Goal: Task Accomplishment & Management: Manage account settings

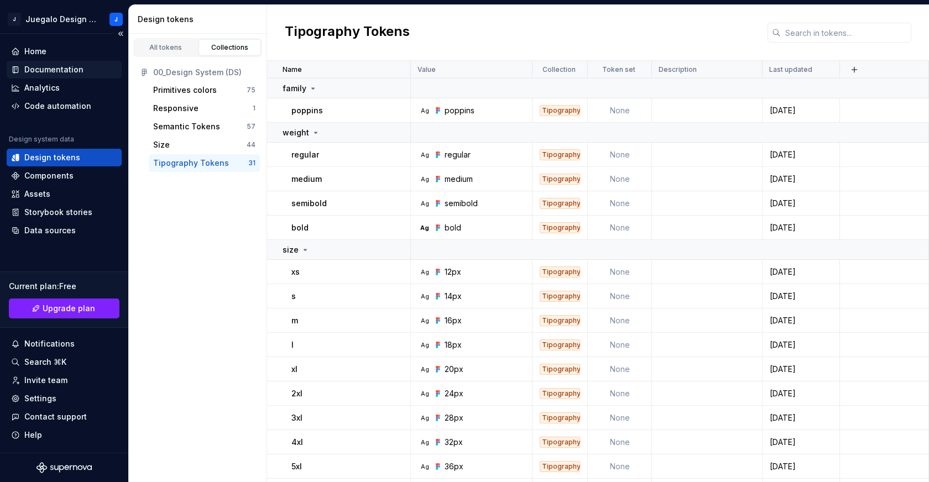
click at [38, 67] on div "Documentation" at bounding box center [53, 69] width 59 height 11
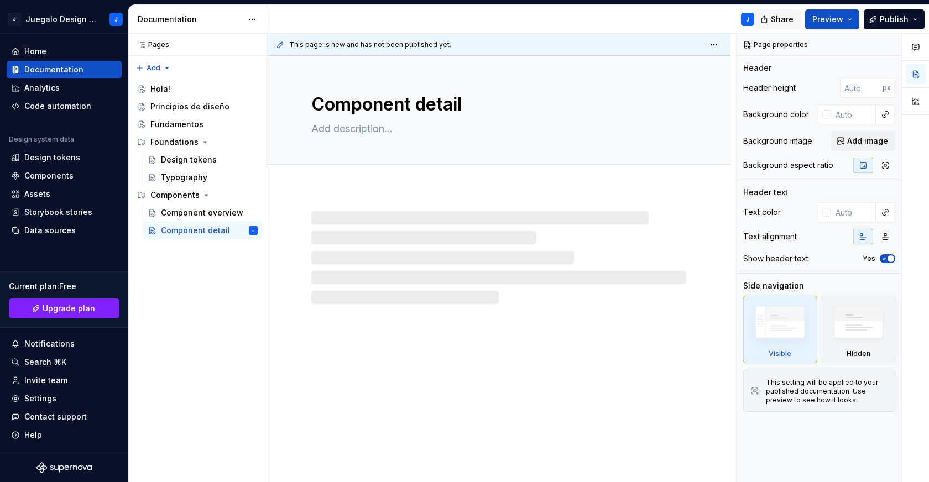
click at [782, 19] on span "Share" at bounding box center [782, 19] width 23 height 11
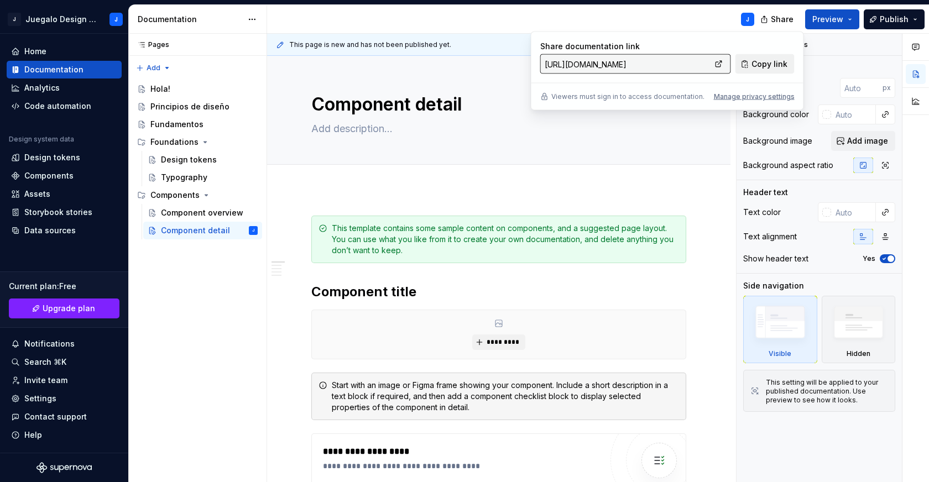
click at [758, 69] on span "Copy link" at bounding box center [769, 64] width 36 height 11
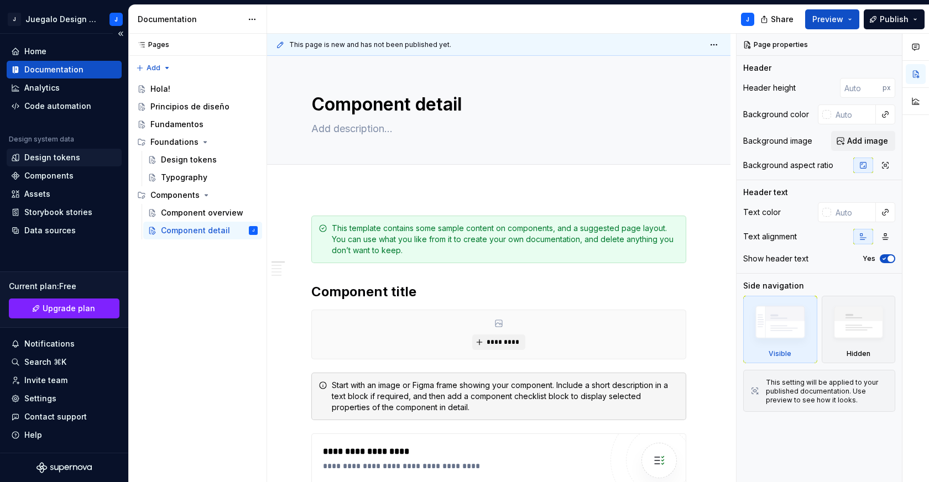
click at [48, 154] on div "Design tokens" at bounding box center [52, 157] width 56 height 11
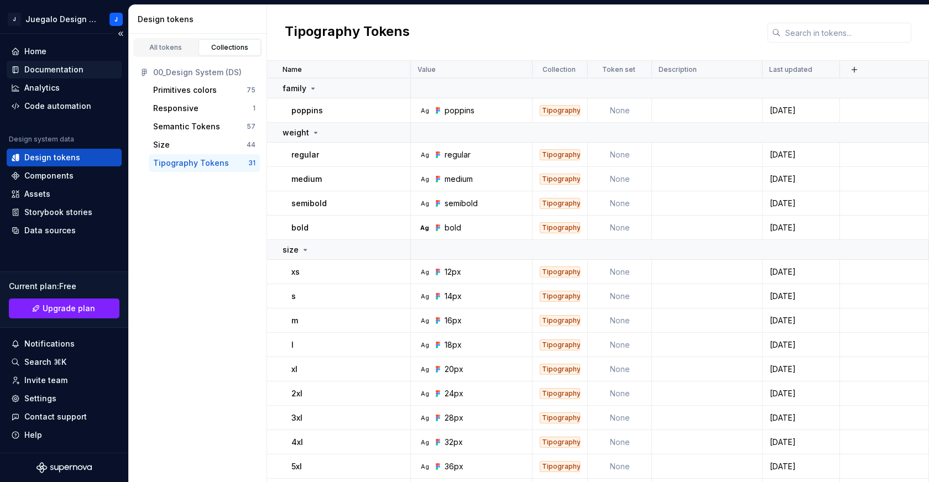
click at [62, 69] on div "Documentation" at bounding box center [53, 69] width 59 height 11
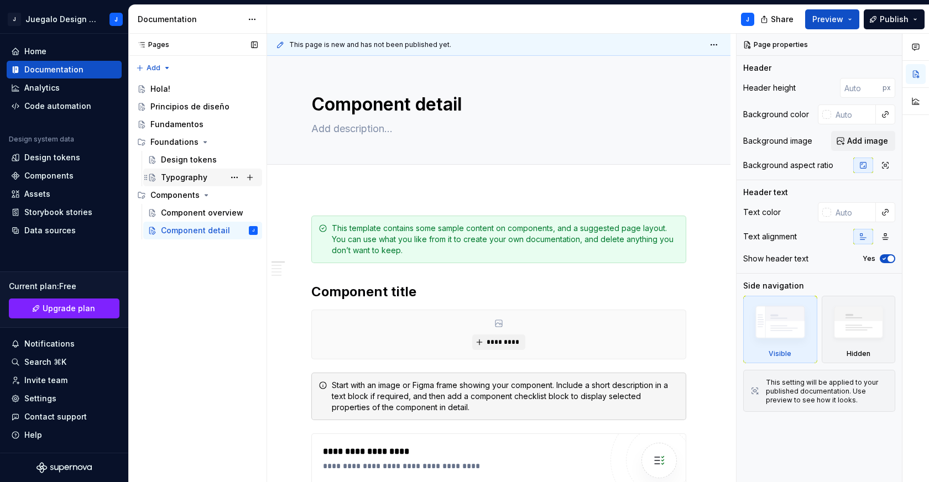
click at [180, 179] on div "Typography" at bounding box center [184, 177] width 46 height 11
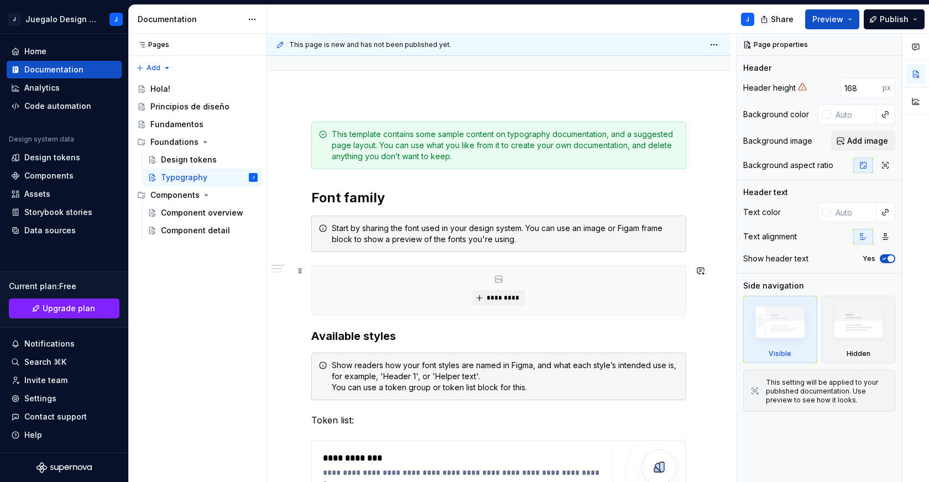
scroll to position [106, 0]
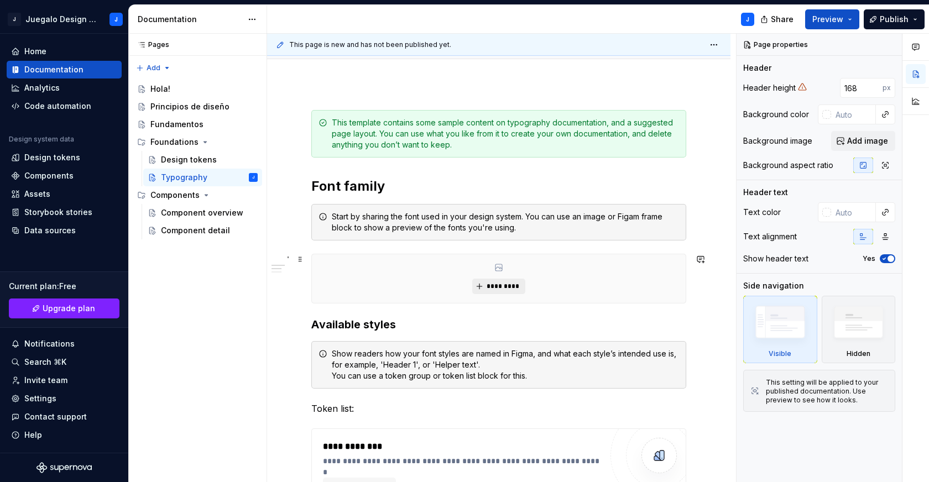
click at [492, 285] on span "*********" at bounding box center [503, 286] width 34 height 9
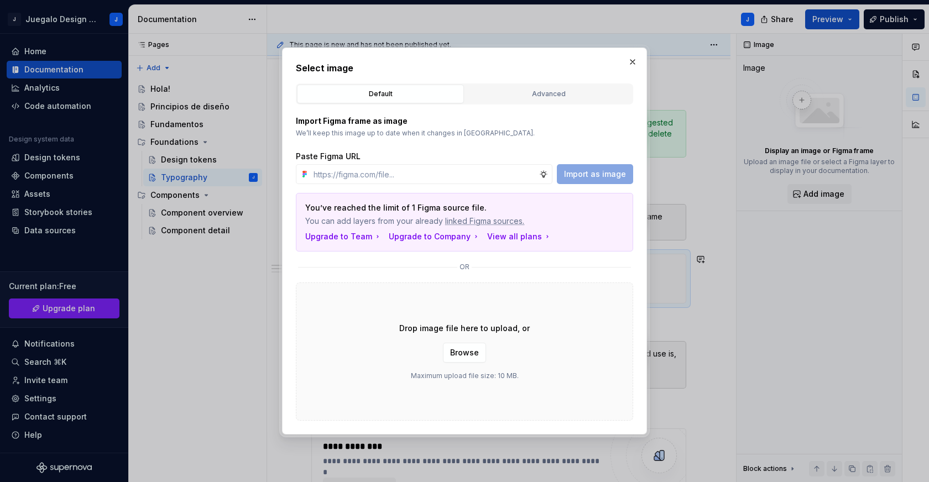
type textarea "*"
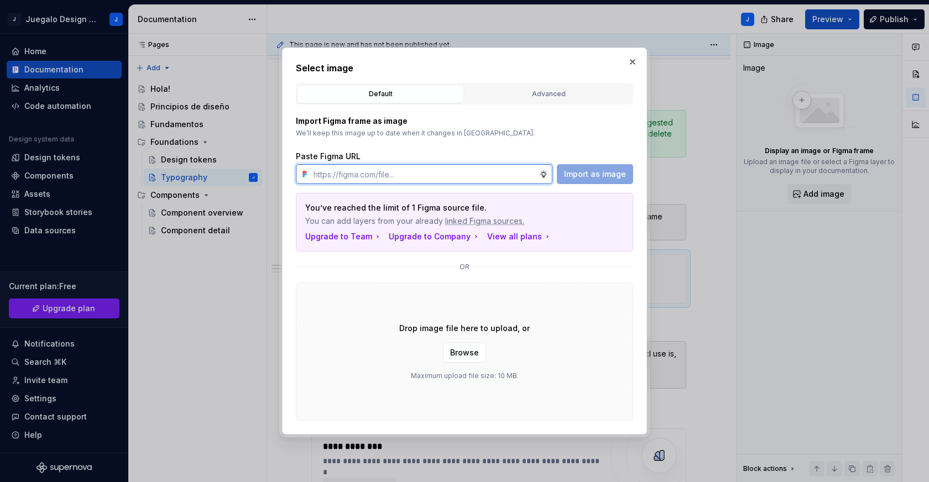
paste input "[URL][DOMAIN_NAME]"
type input "[URL][DOMAIN_NAME]"
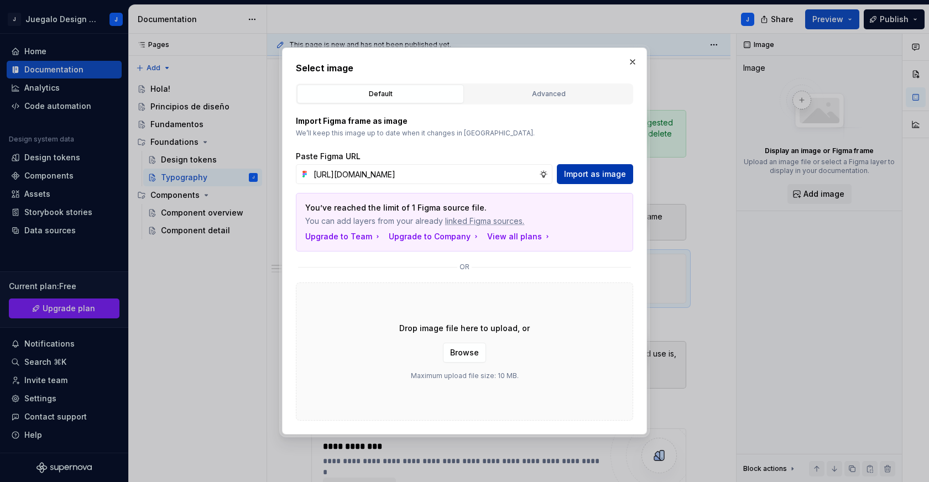
scroll to position [0, 0]
click at [589, 174] on span "Import as image" at bounding box center [595, 174] width 62 height 11
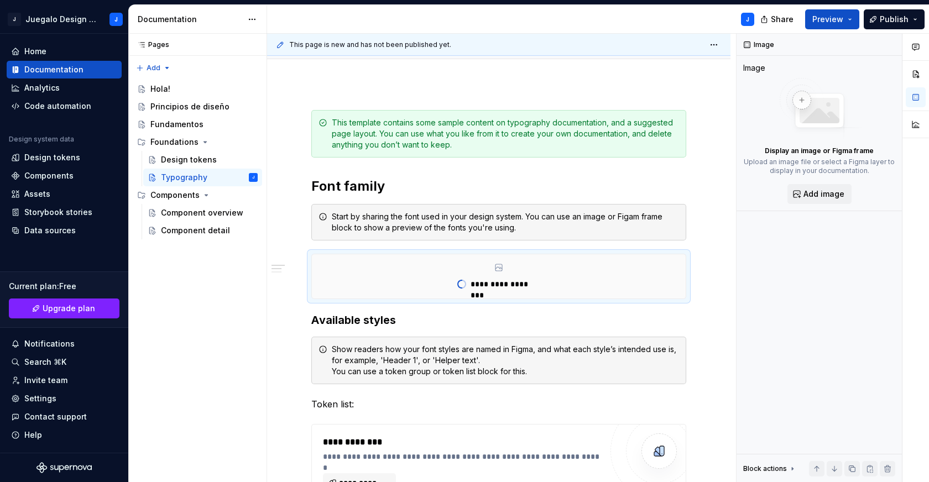
type textarea "*"
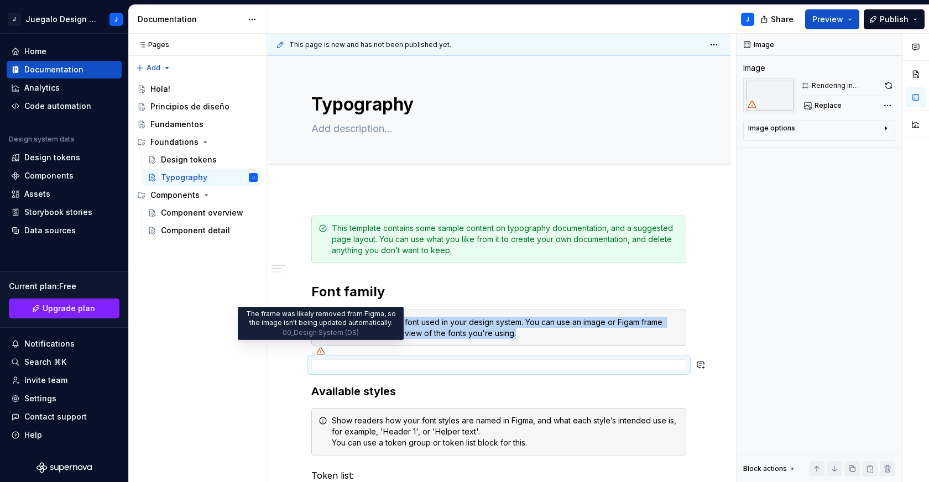
click at [321, 352] on icon at bounding box center [320, 351] width 9 height 9
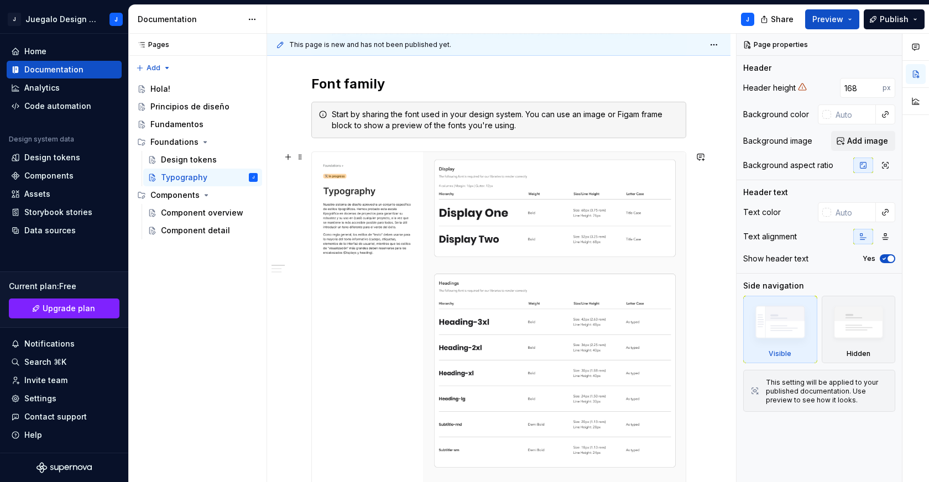
scroll to position [231, 0]
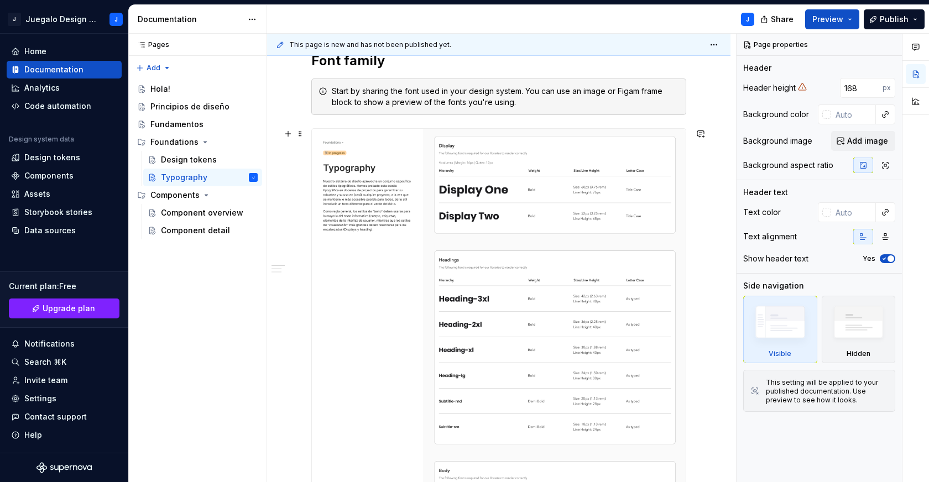
click at [409, 304] on img at bounding box center [499, 426] width 374 height 595
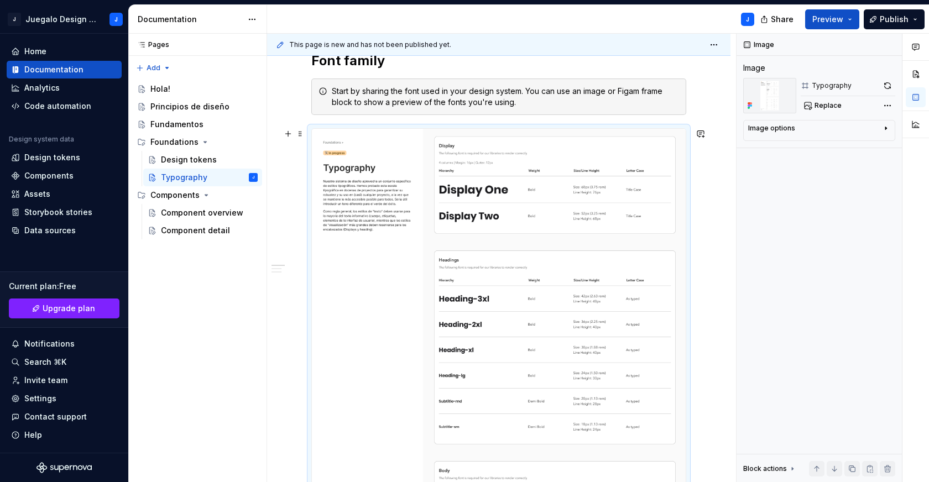
click at [448, 299] on img at bounding box center [499, 426] width 374 height 595
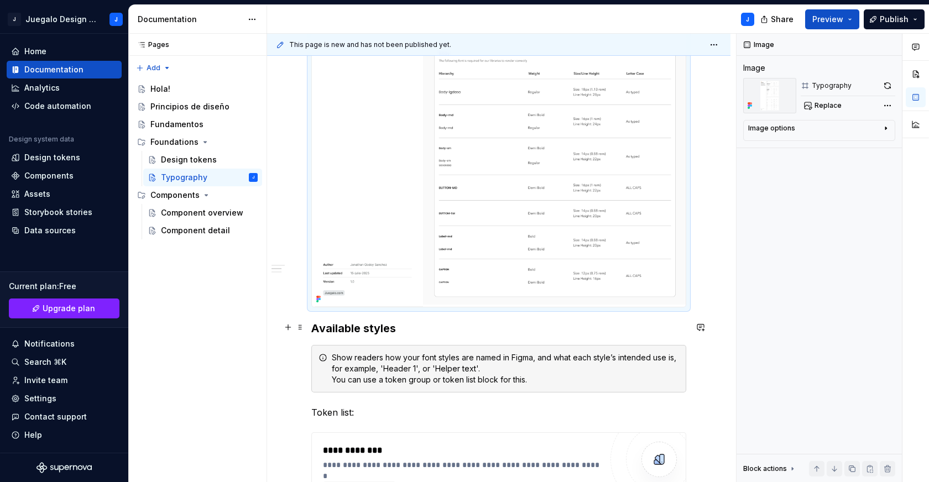
scroll to position [670, 0]
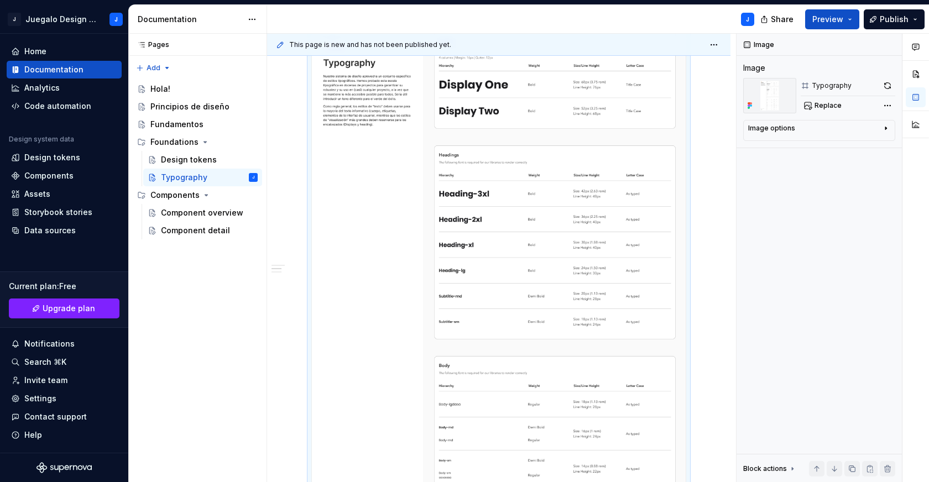
scroll to position [103, 0]
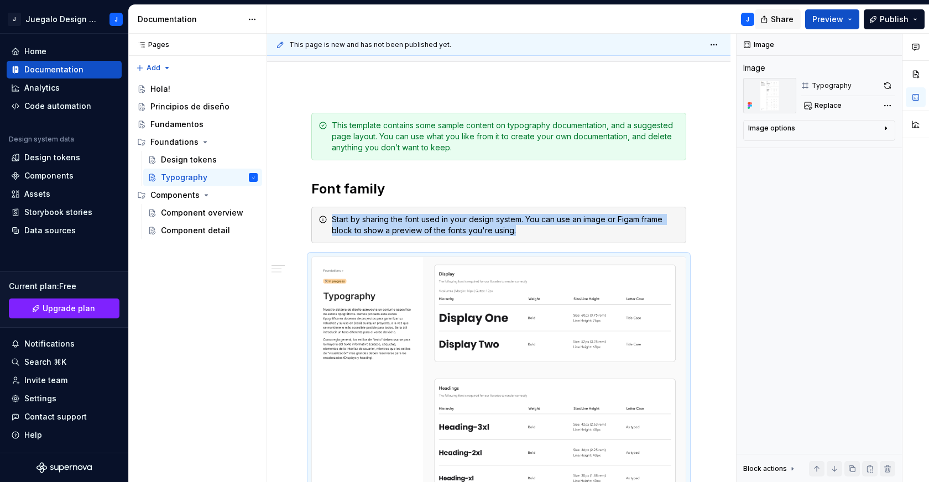
click at [776, 17] on span "Share" at bounding box center [782, 19] width 23 height 11
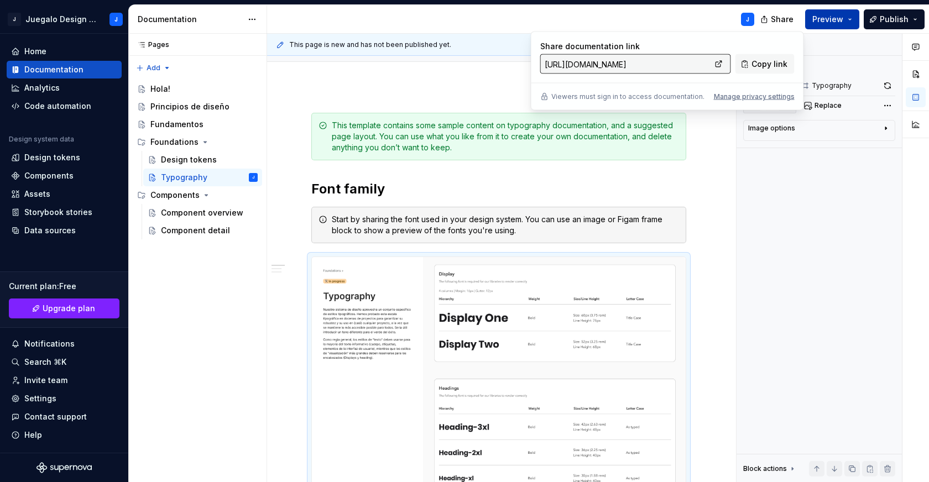
click at [832, 14] on span "Preview" at bounding box center [827, 19] width 31 height 11
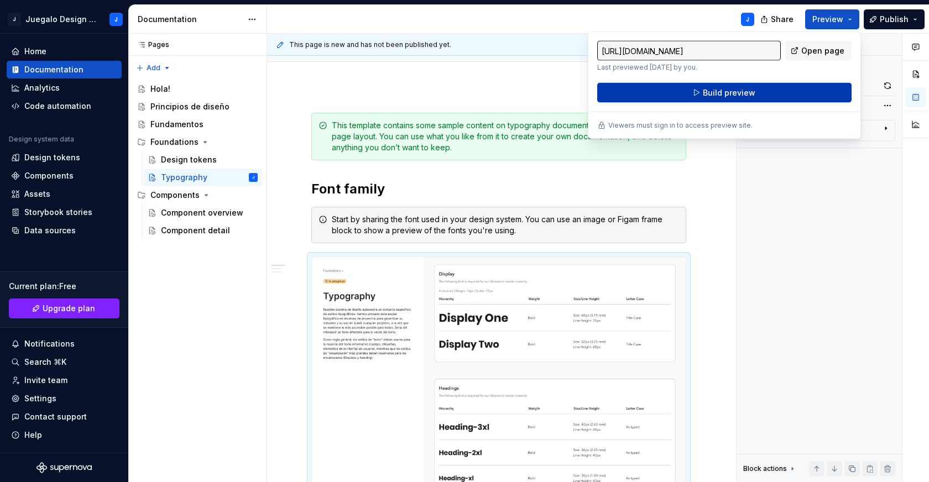
click at [768, 93] on button "Build preview" at bounding box center [724, 93] width 254 height 20
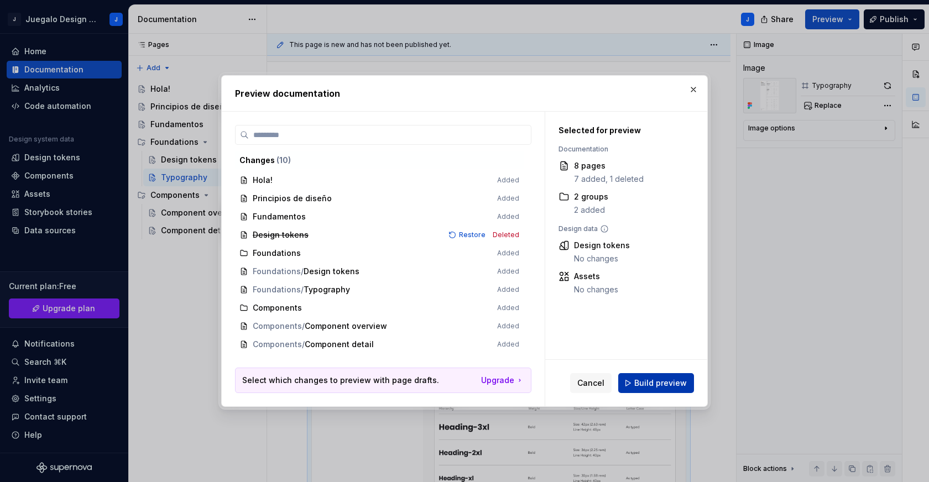
click at [667, 382] on span "Build preview" at bounding box center [660, 383] width 53 height 11
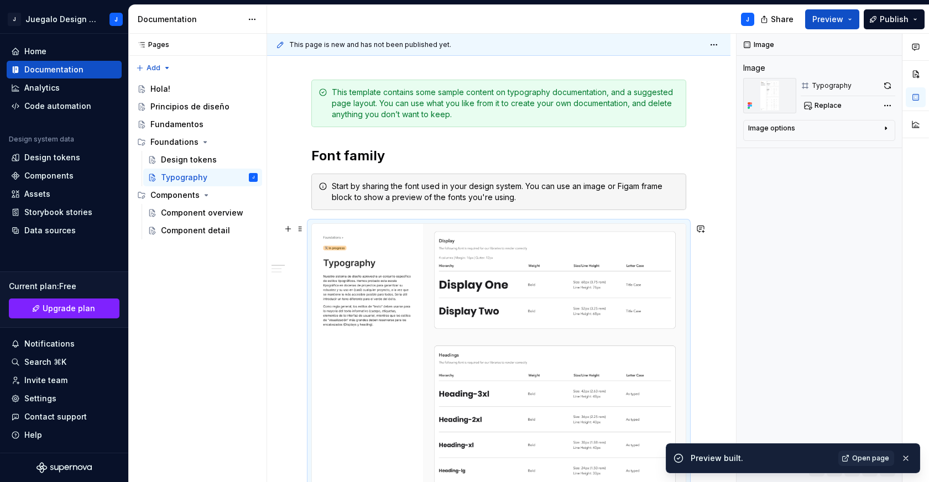
scroll to position [140, 0]
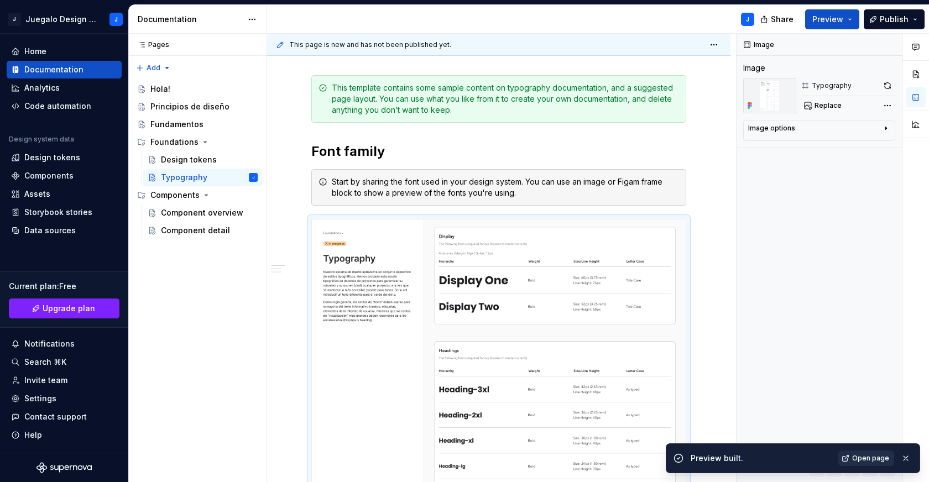
click at [878, 464] on link "Open page" at bounding box center [866, 457] width 56 height 15
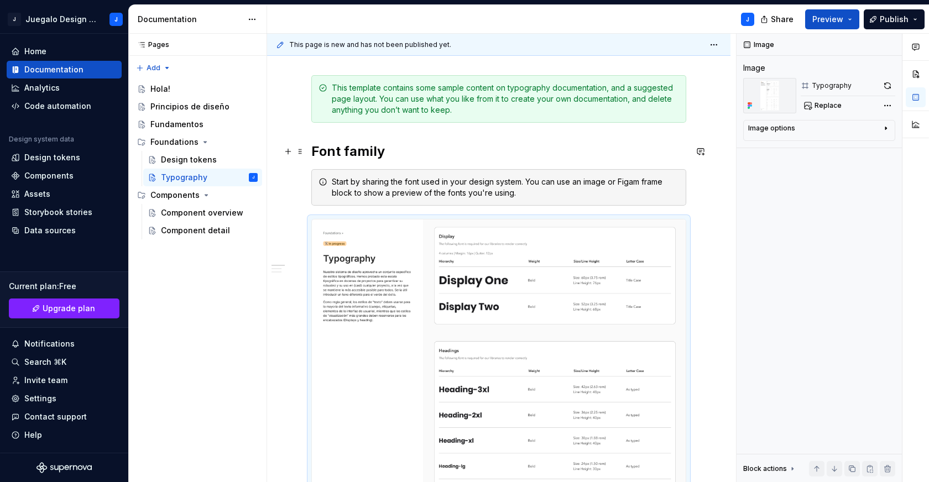
click at [583, 150] on h2 "Font family" at bounding box center [498, 152] width 375 height 18
type textarea "*"
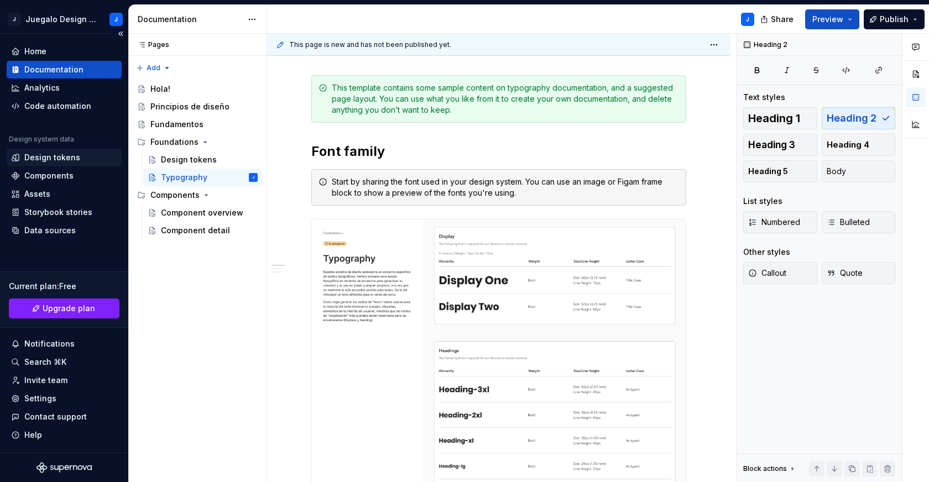
click at [50, 159] on div "Design tokens" at bounding box center [52, 157] width 56 height 11
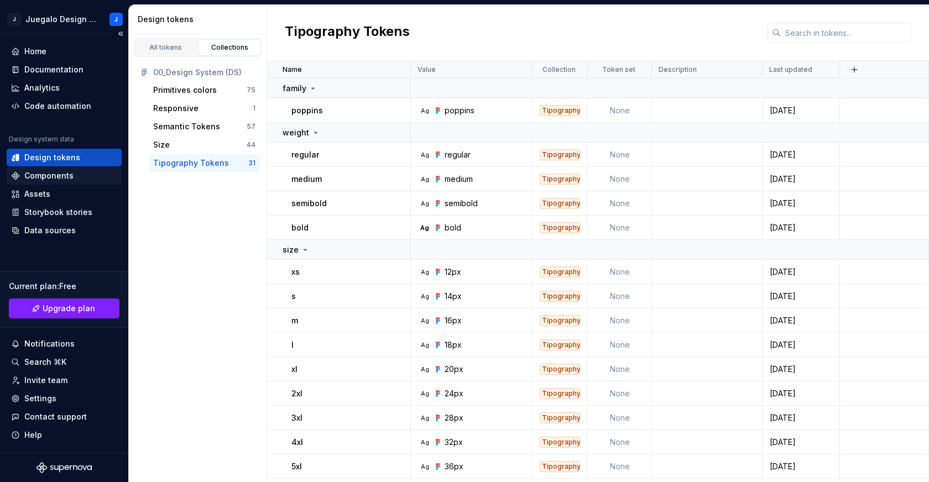
click at [57, 175] on div "Components" at bounding box center [48, 175] width 49 height 11
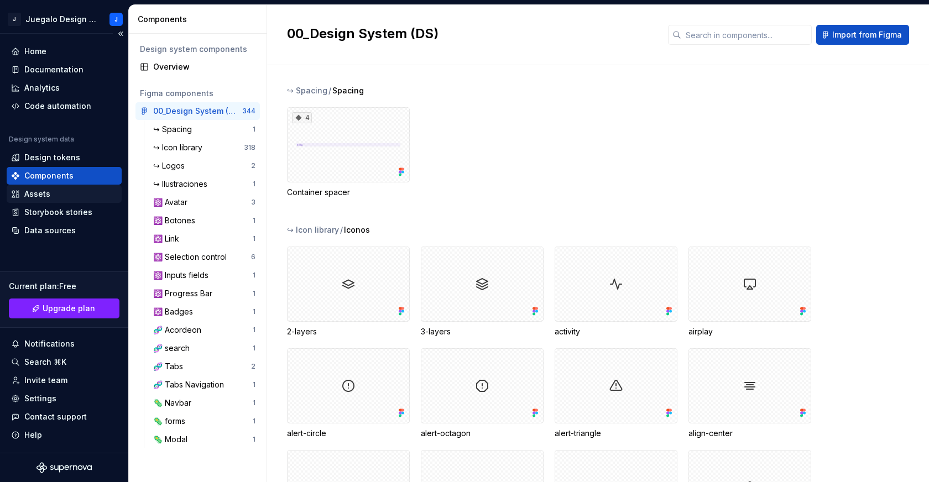
click at [56, 193] on div "Assets" at bounding box center [64, 193] width 106 height 11
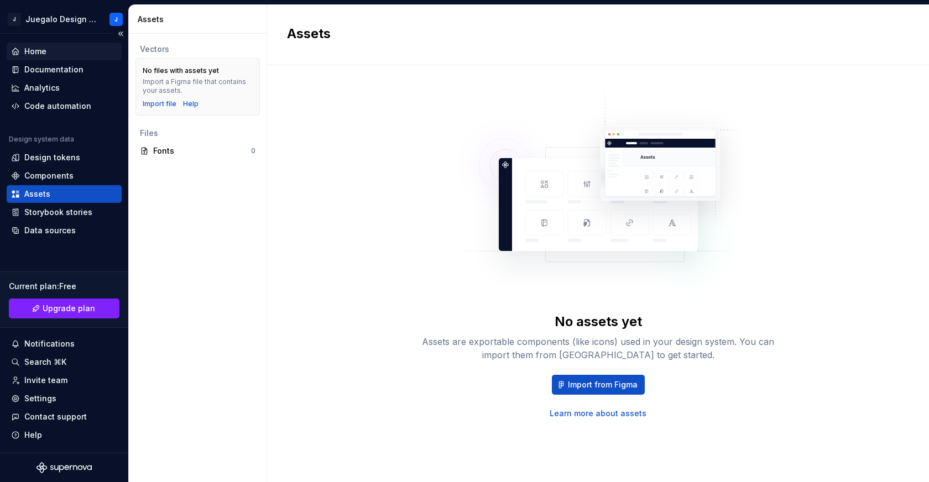
click at [43, 51] on div "Home" at bounding box center [35, 51] width 22 height 11
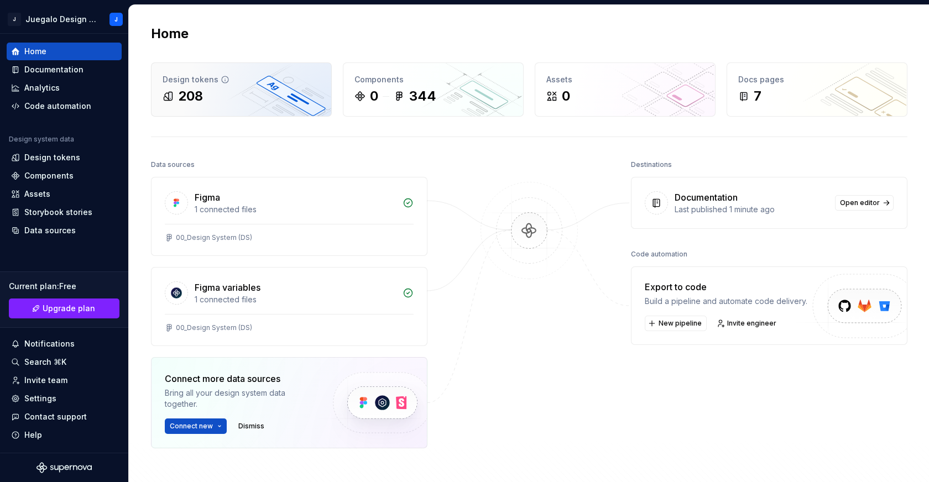
click at [233, 97] on div "208" at bounding box center [242, 96] width 158 height 18
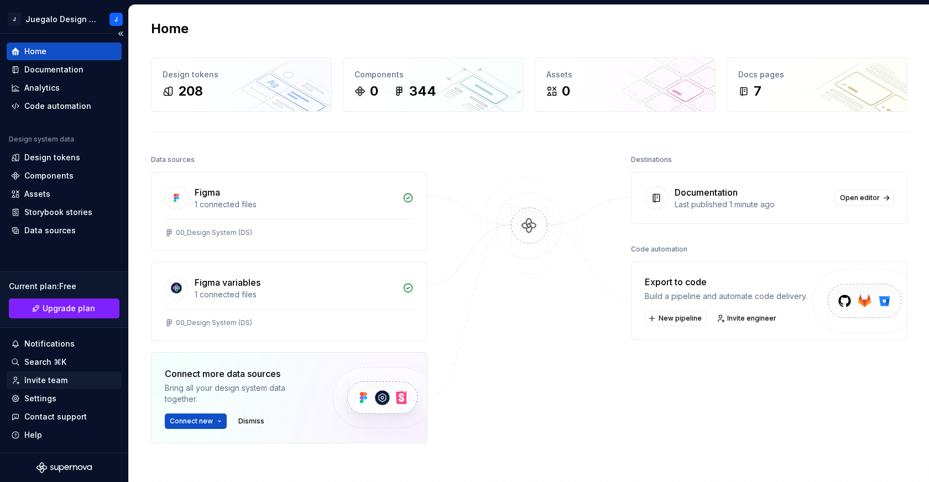
click at [49, 379] on div "Invite team" at bounding box center [45, 380] width 43 height 11
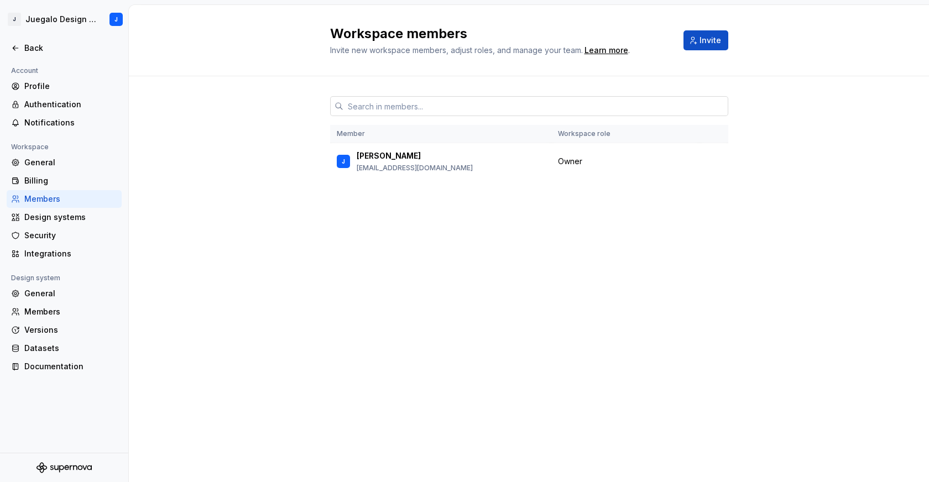
click at [469, 106] on input "text" at bounding box center [535, 106] width 385 height 20
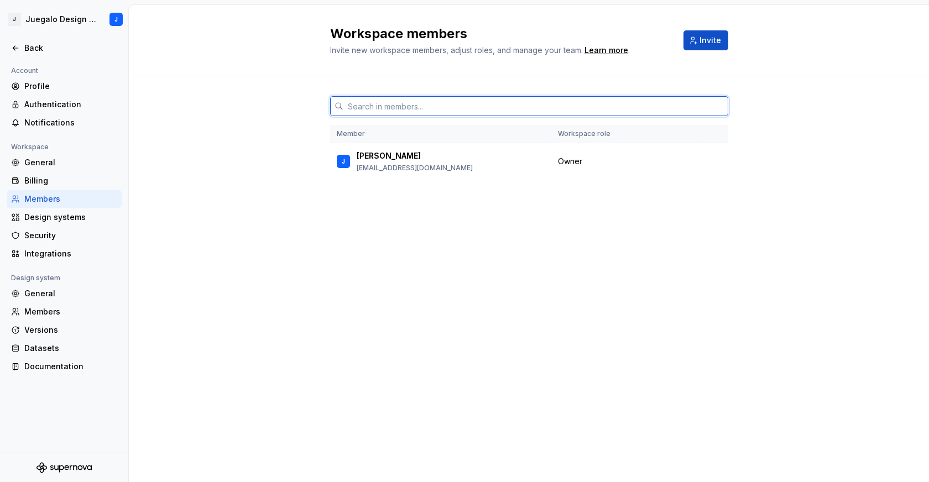
paste input "dballarini@stratechcorp.com"
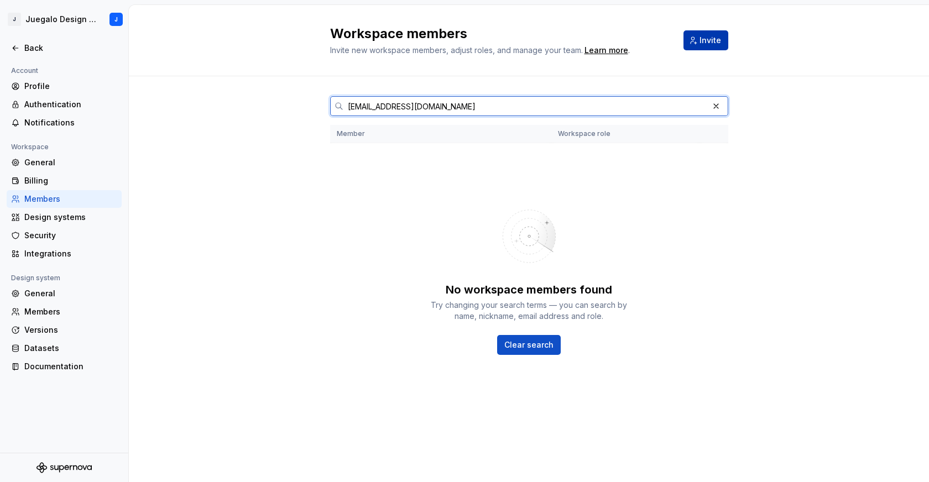
type input "dballarini@stratechcorp.com"
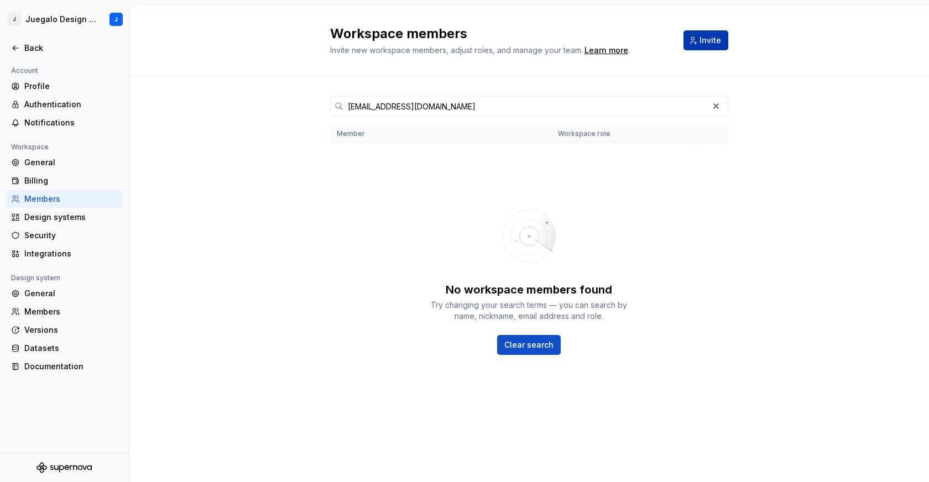
click at [711, 33] on button "Invite" at bounding box center [705, 40] width 45 height 20
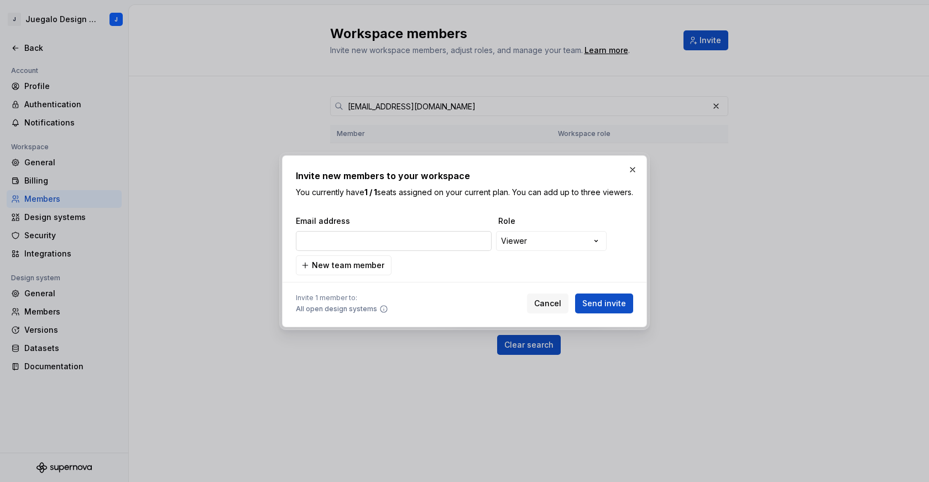
type input "dballarini@stratechcorp.com"
click at [523, 244] on div "**********" at bounding box center [464, 241] width 929 height 482
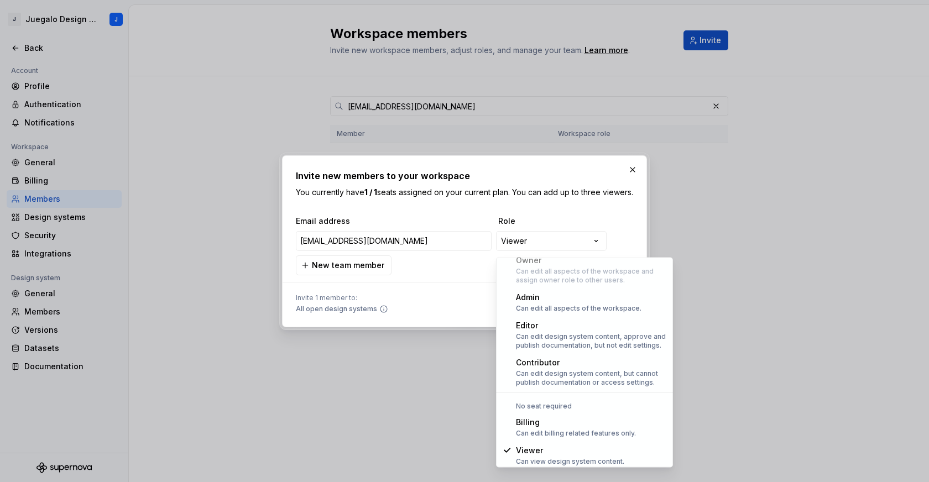
scroll to position [30, 0]
click at [432, 300] on div "**********" at bounding box center [464, 241] width 929 height 482
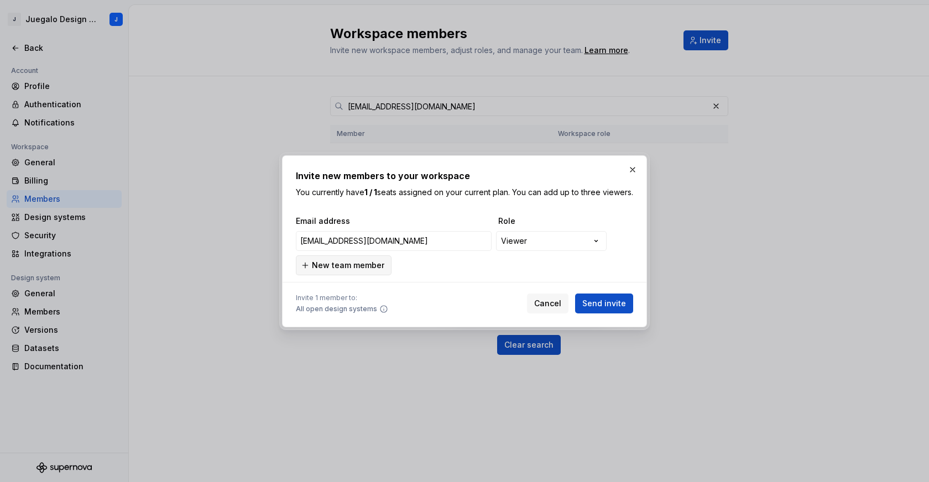
click at [338, 271] on span "New team member" at bounding box center [348, 265] width 72 height 11
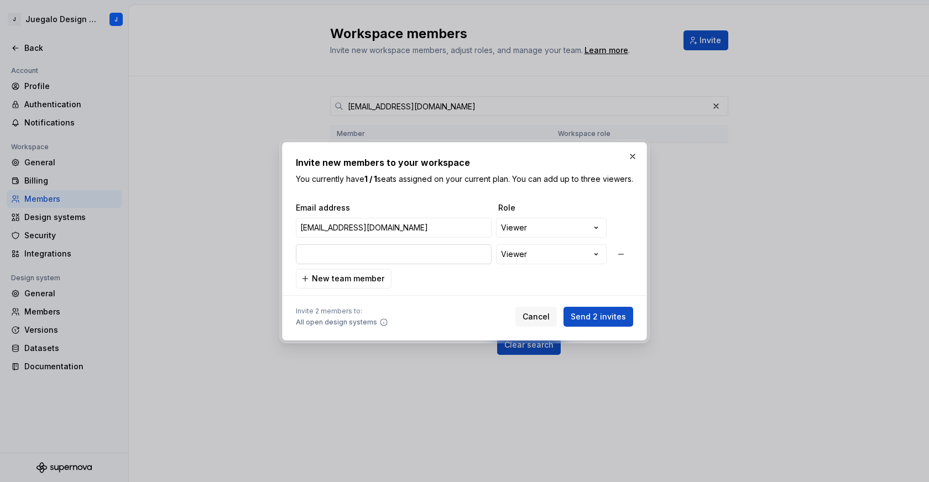
type input "jarias@stratechcorp.com"
click at [591, 322] on span "Send 2 invites" at bounding box center [597, 316] width 55 height 11
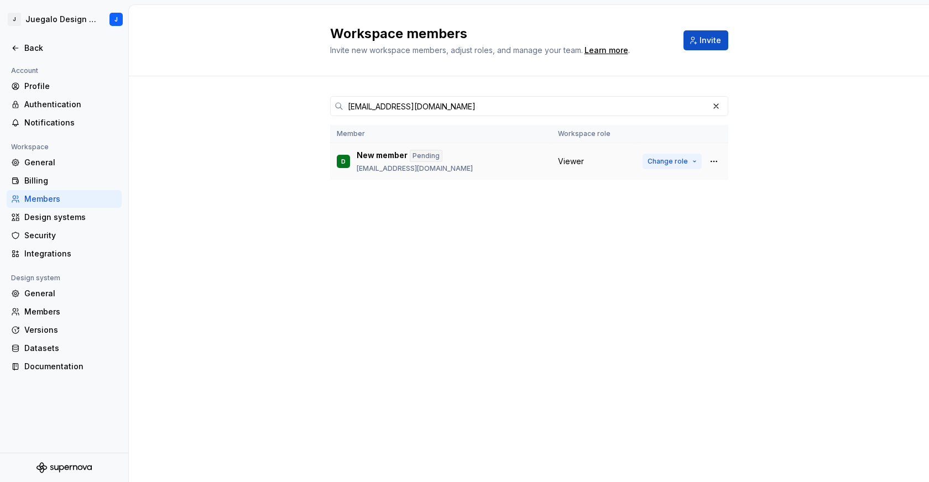
click at [679, 160] on span "Change role" at bounding box center [667, 161] width 40 height 9
click at [796, 224] on div "Workspace members Invite new workspace members, adjust roles, and manage your t…" at bounding box center [529, 243] width 800 height 477
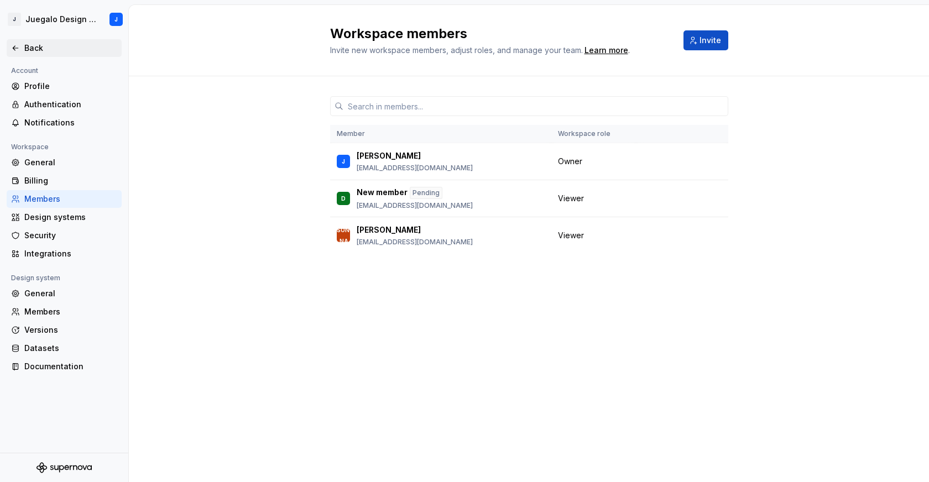
click at [30, 46] on div "Back" at bounding box center [70, 48] width 93 height 11
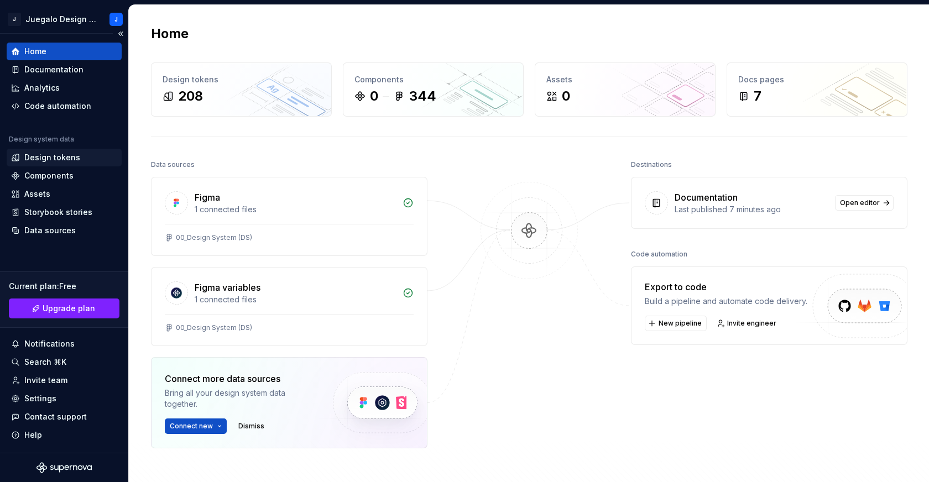
click at [62, 160] on div "Design tokens" at bounding box center [52, 157] width 56 height 11
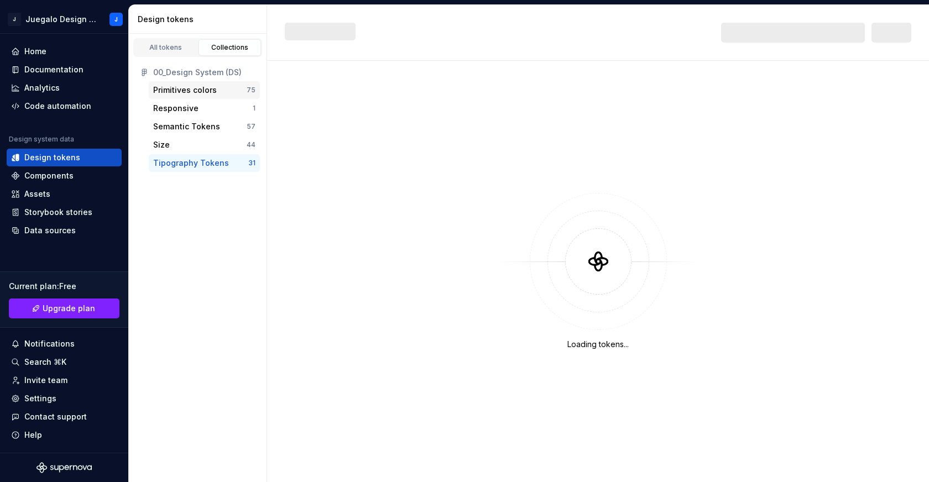
click at [199, 87] on div "Primitives colors" at bounding box center [185, 90] width 64 height 11
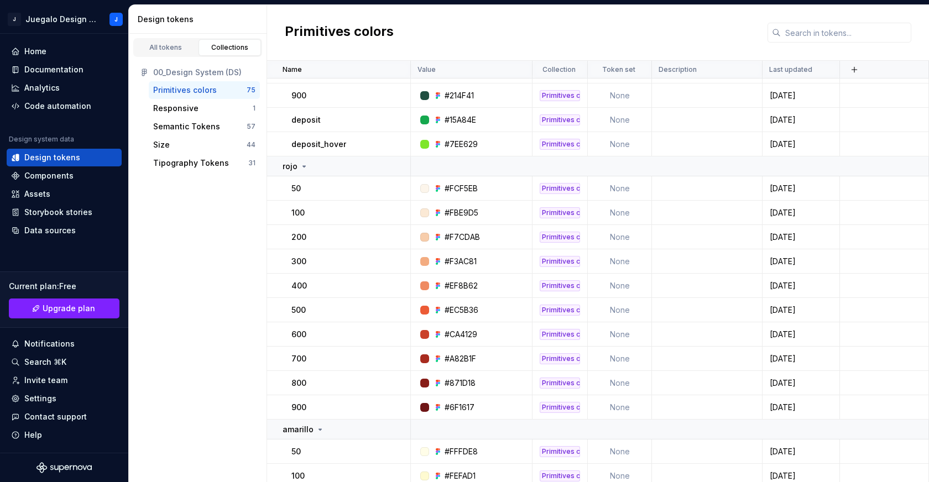
scroll to position [1026, 0]
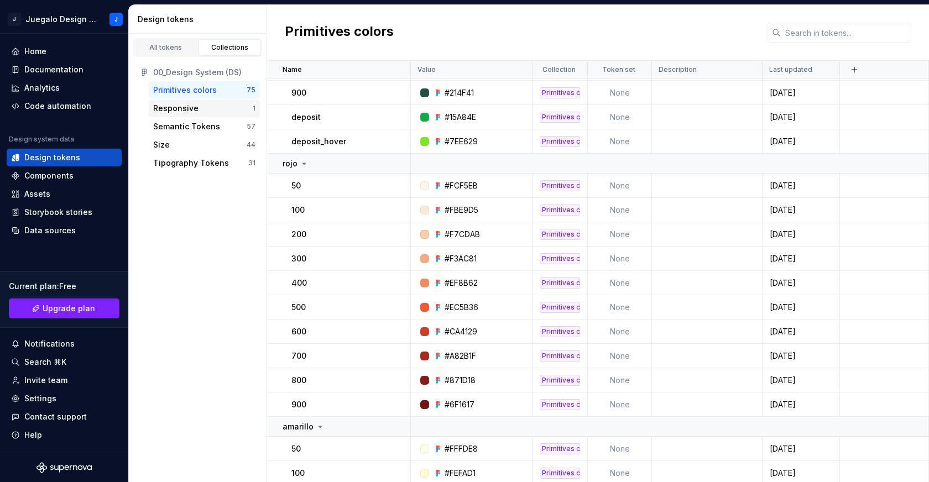
click at [197, 106] on div "Responsive" at bounding box center [202, 108] width 99 height 11
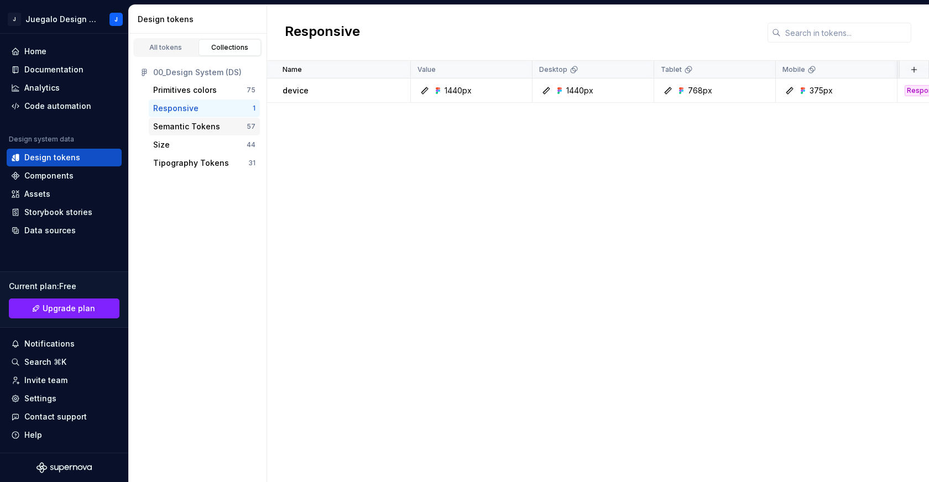
click at [198, 125] on div "Semantic Tokens" at bounding box center [186, 126] width 67 height 11
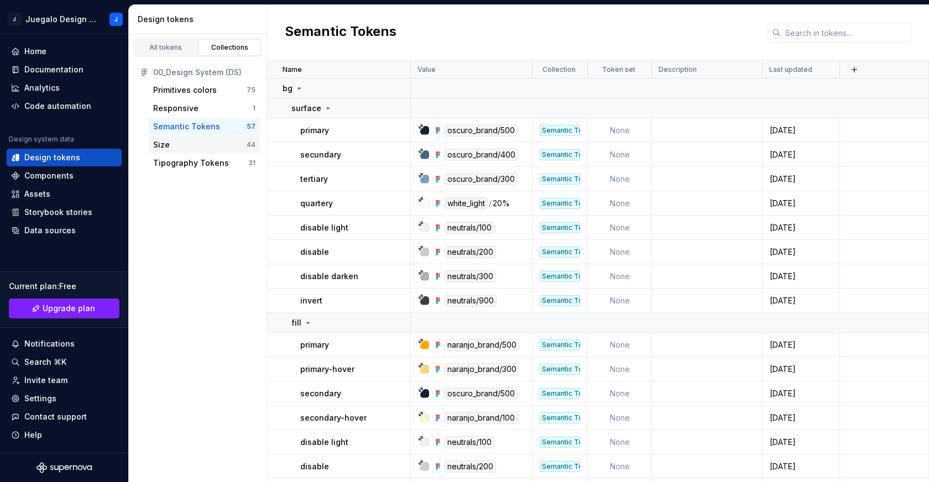
click at [198, 140] on div "Size" at bounding box center [199, 144] width 93 height 11
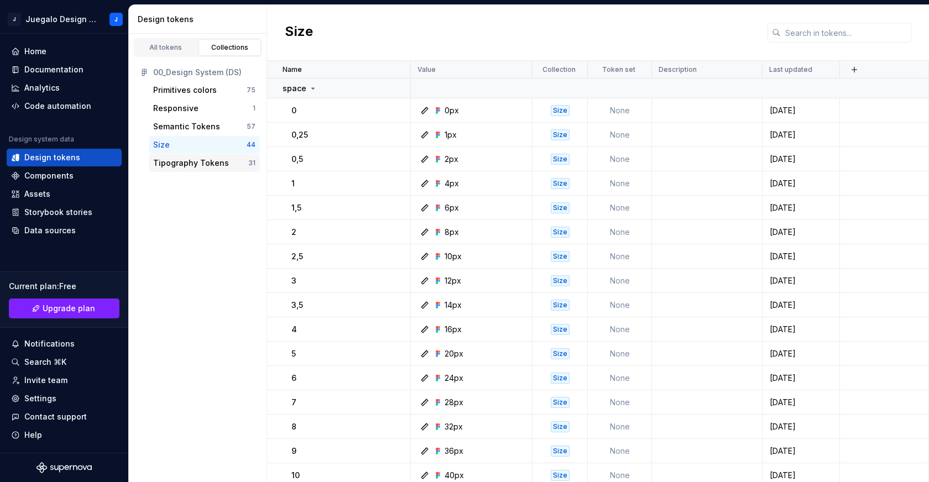
click at [197, 163] on div "Tipography Tokens" at bounding box center [191, 163] width 76 height 11
